Goal: Task Accomplishment & Management: Use online tool/utility

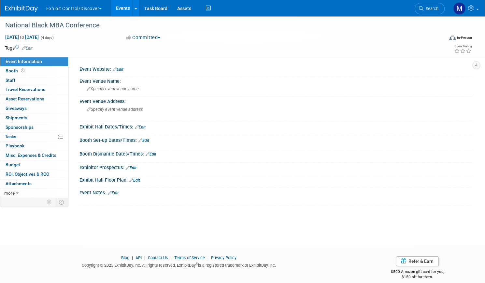
click at [135, 5] on link "Events" at bounding box center [123, 8] width 24 height 16
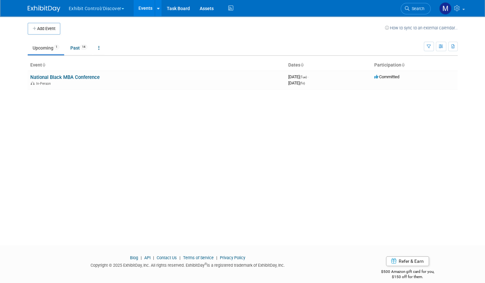
click at [102, 9] on button "Exhibit Control/Discover" at bounding box center [100, 7] width 64 height 14
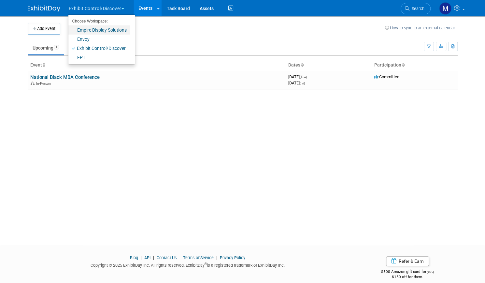
click at [90, 30] on link "Empire Display Solutions" at bounding box center [99, 29] width 62 height 9
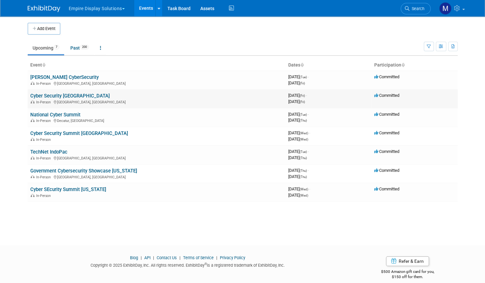
click at [49, 97] on link "Cyber Security Atlanta" at bounding box center [69, 96] width 79 height 6
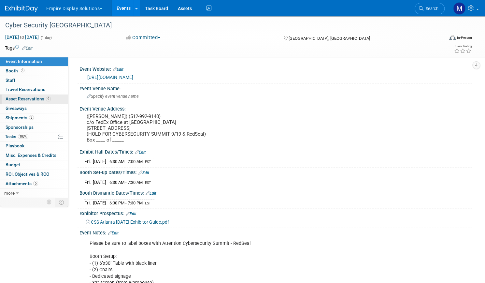
click at [51, 98] on span "Asset Reservations 9" at bounding box center [28, 98] width 45 height 5
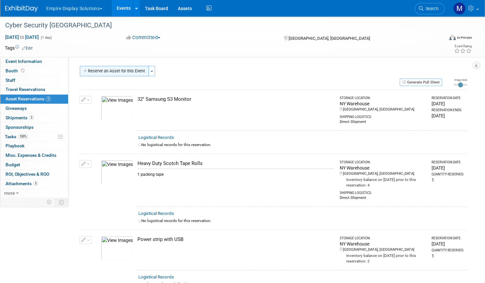
click at [126, 70] on button "Reserve an Asset for this Event" at bounding box center [114, 71] width 69 height 10
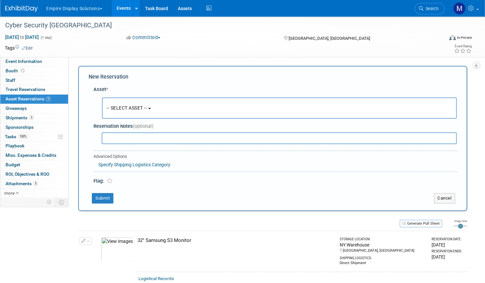
scroll to position [6, 0]
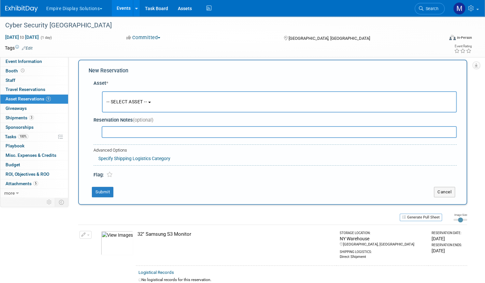
click at [206, 98] on button "-- SELECT ASSET --" at bounding box center [279, 101] width 355 height 21
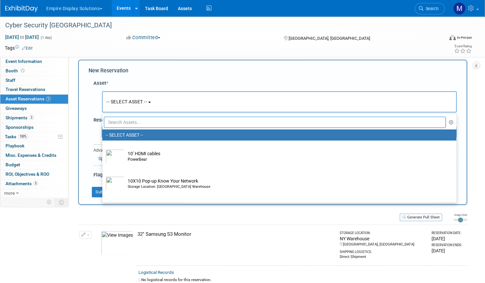
click at [194, 121] on input "text" at bounding box center [275, 122] width 342 height 11
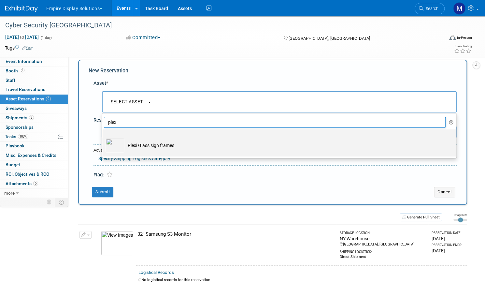
type input "plex"
click at [188, 146] on td "Plexi Glass sign frames" at bounding box center [283, 145] width 319 height 14
click at [103, 137] on input "Plexi Glass sign frames" at bounding box center [101, 135] width 4 height 4
select select "10718627"
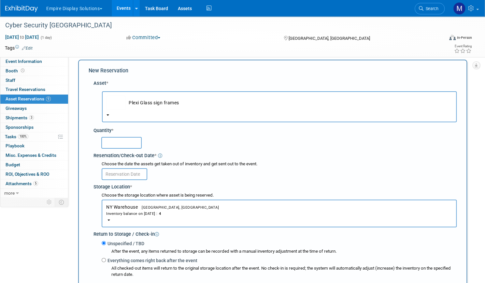
click at [142, 143] on input "text" at bounding box center [121, 143] width 40 height 12
type input "2"
click at [158, 174] on body "Empire Display Solutions Choose Workspace: Empire Display Solutions Envoy Exhib…" at bounding box center [242, 135] width 485 height 283
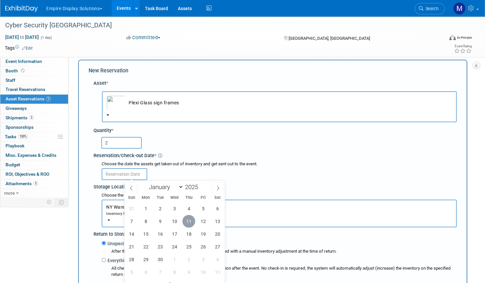
click at [193, 221] on span "11" at bounding box center [188, 221] width 13 height 13
type input "Sep 11, 2025"
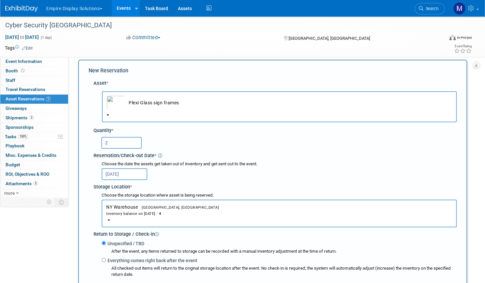
click at [302, 155] on div "Reservation/Check-out Date *" at bounding box center [274, 154] width 363 height 9
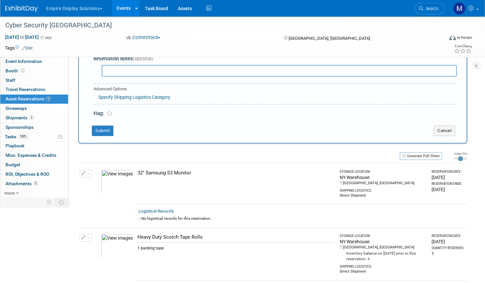
scroll to position [234, 0]
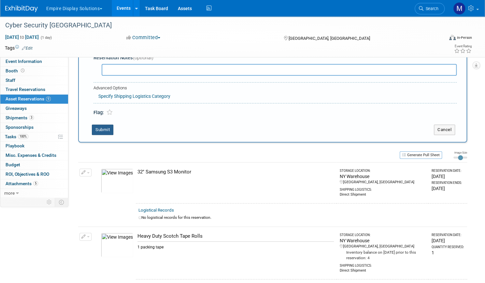
click at [113, 127] on button "Submit" at bounding box center [102, 129] width 21 height 10
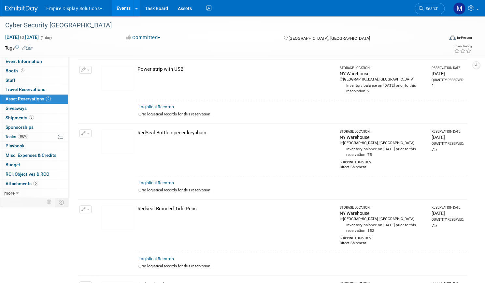
scroll to position [147, 0]
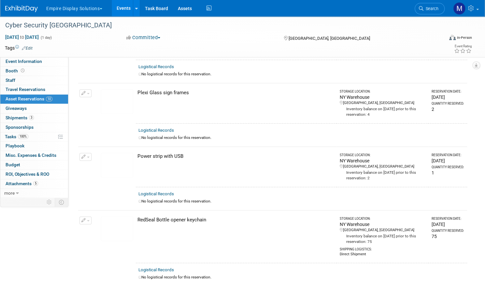
click at [52, 96] on span "Asset Reservations 10" at bounding box center [29, 98] width 47 height 5
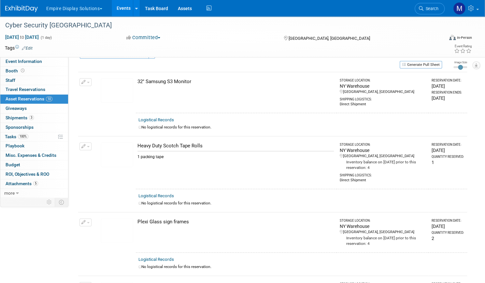
scroll to position [0, 0]
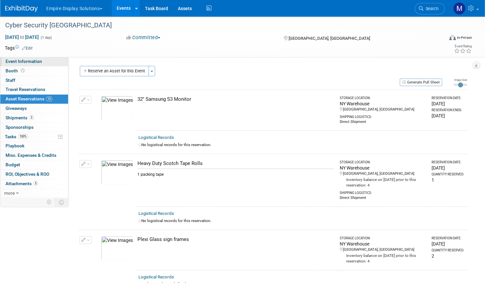
click at [38, 62] on span "Event Information" at bounding box center [24, 61] width 36 height 5
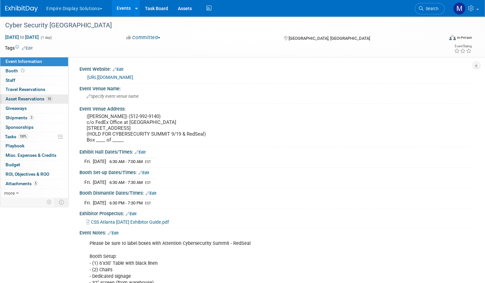
click at [52, 96] on span "Asset Reservations 10" at bounding box center [29, 98] width 47 height 5
